Goal: Task Accomplishment & Management: Complete application form

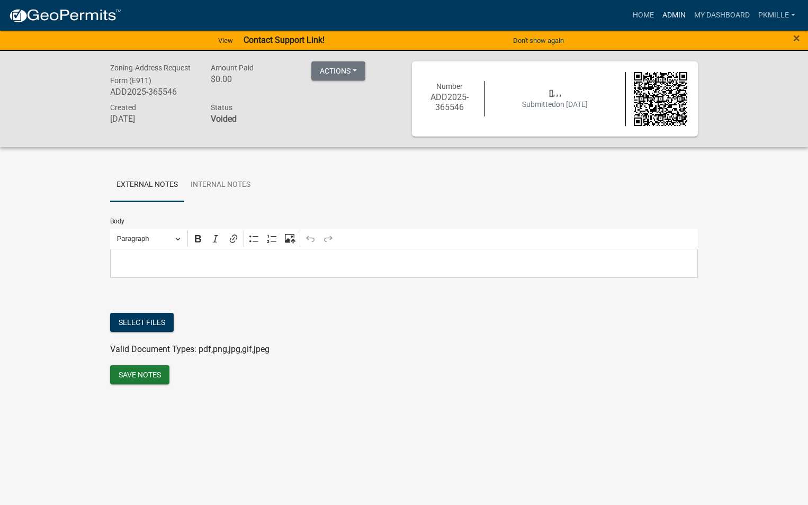
click at [670, 11] on link "Admin" at bounding box center [674, 15] width 32 height 20
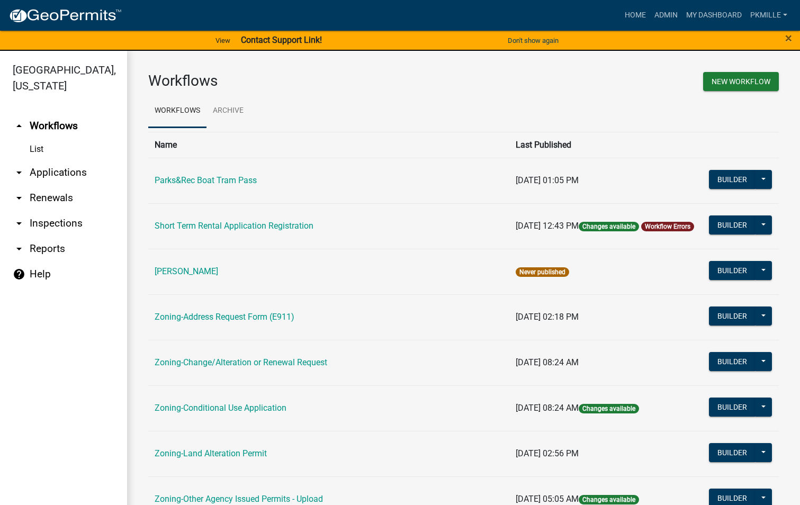
click at [38, 149] on link "List" at bounding box center [63, 149] width 127 height 21
click at [30, 177] on link "arrow_drop_down Applications" at bounding box center [63, 172] width 127 height 25
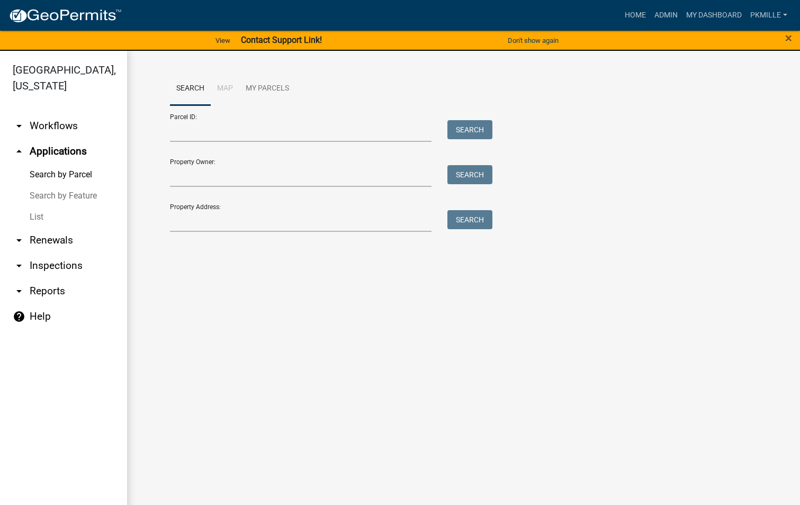
click at [30, 215] on link "List" at bounding box center [63, 217] width 127 height 21
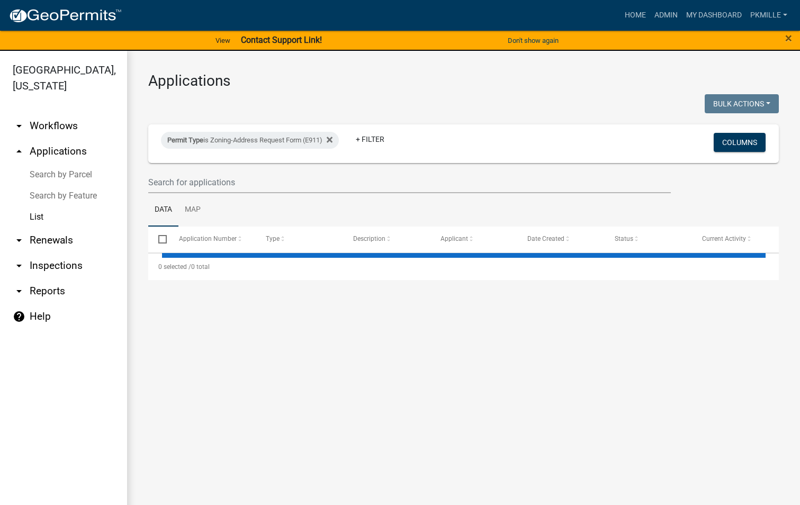
select select "2: 50"
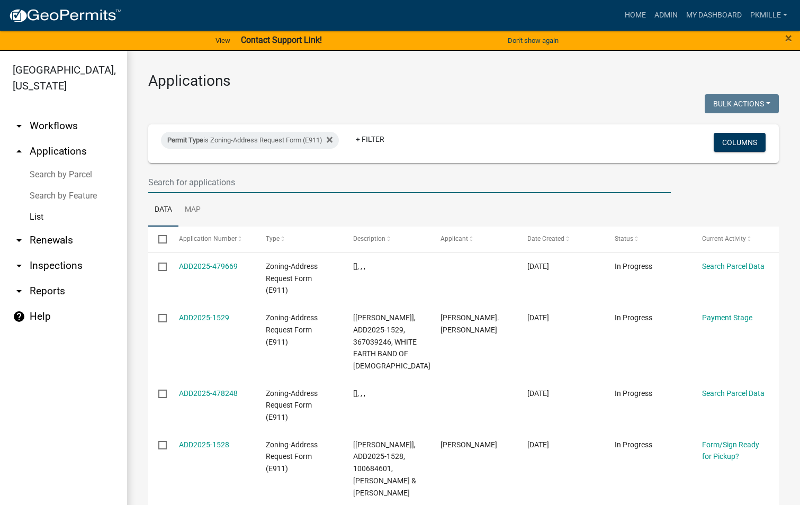
click at [169, 186] on input "text" at bounding box center [409, 183] width 523 height 22
type input "1270"
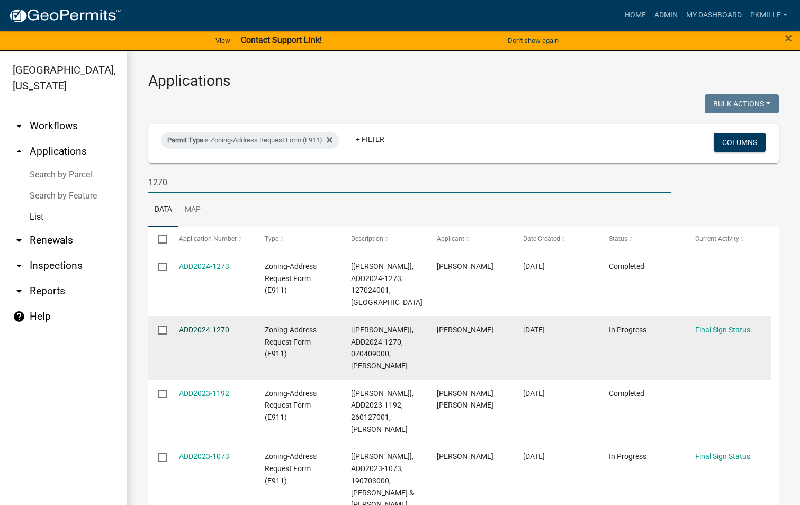
click at [219, 326] on link "ADD2024-1270" at bounding box center [204, 330] width 50 height 8
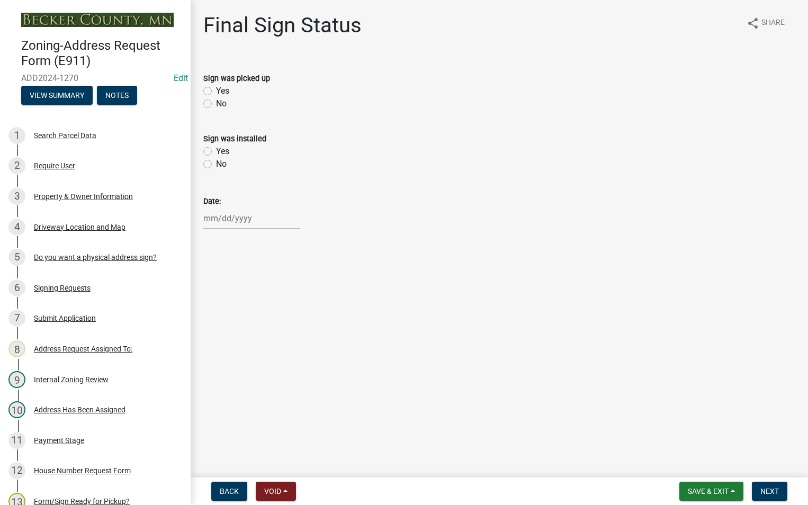
click at [216, 103] on label "No" at bounding box center [221, 103] width 11 height 13
click at [216, 103] on input "No" at bounding box center [219, 100] width 7 height 7
radio input "true"
click at [216, 165] on label "No" at bounding box center [221, 164] width 11 height 13
click at [216, 165] on input "No" at bounding box center [219, 161] width 7 height 7
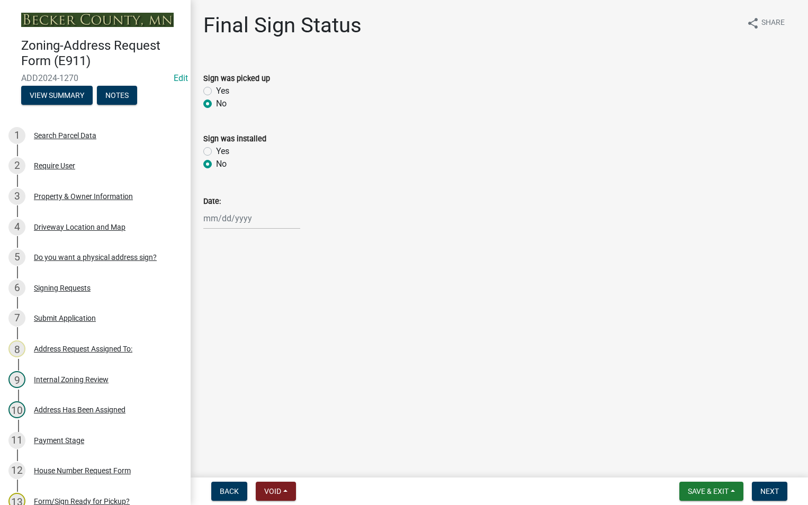
radio input "true"
click at [715, 493] on span "Save & Exit" at bounding box center [708, 491] width 41 height 8
click at [706, 464] on button "Save & Exit" at bounding box center [701, 463] width 85 height 25
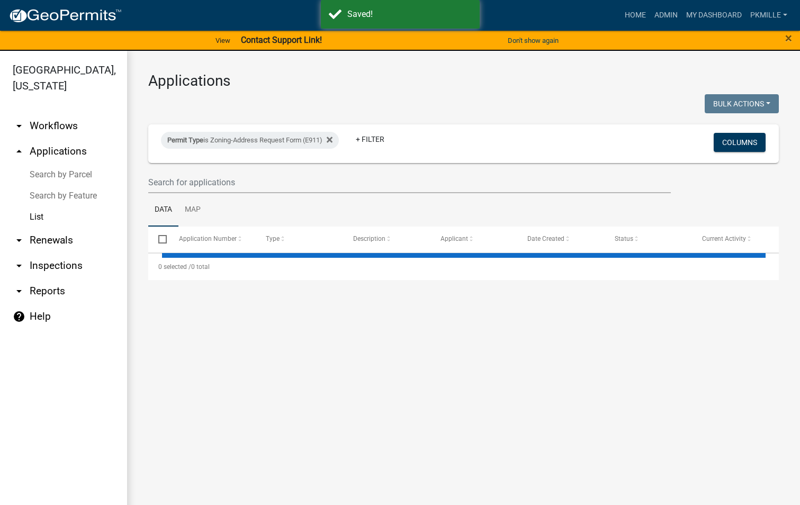
select select "2: 50"
